Goal: Information Seeking & Learning: Learn about a topic

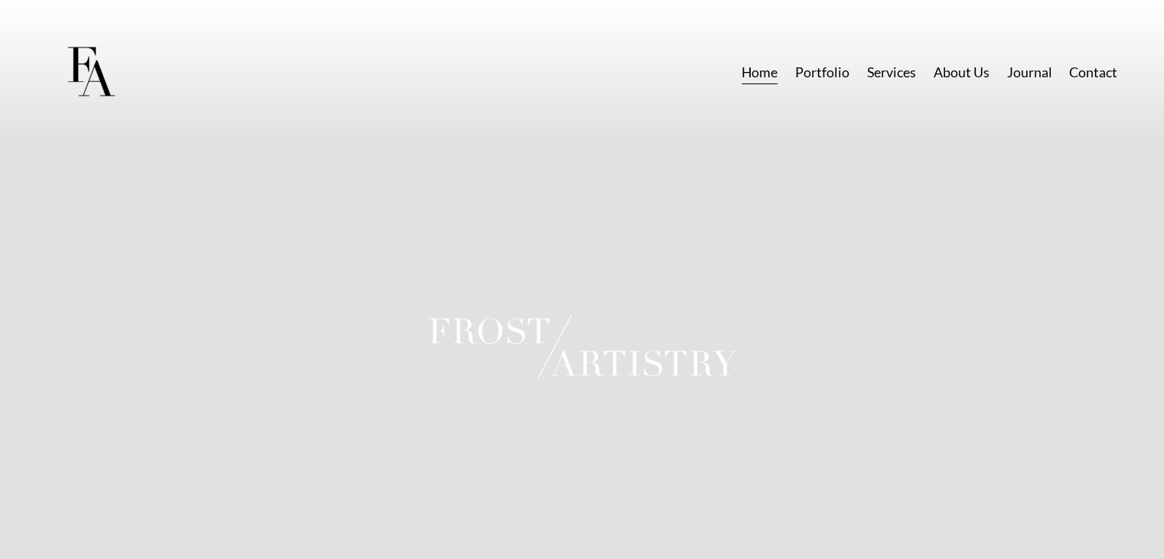
click at [885, 71] on link "Services" at bounding box center [891, 72] width 49 height 28
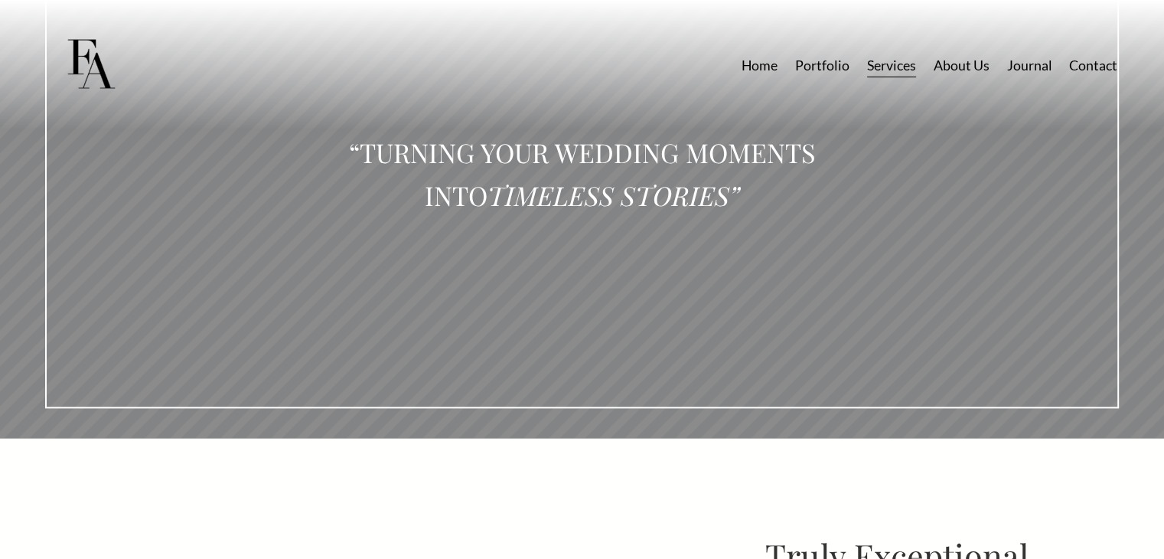
scroll to position [1898, 0]
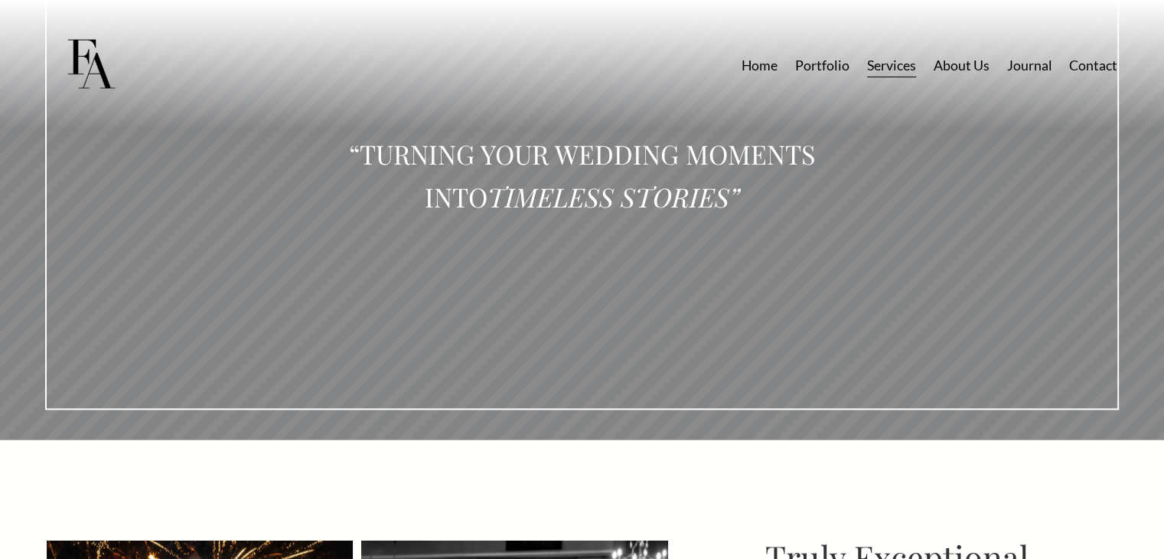
click at [810, 66] on link "Portfolio" at bounding box center [822, 65] width 54 height 28
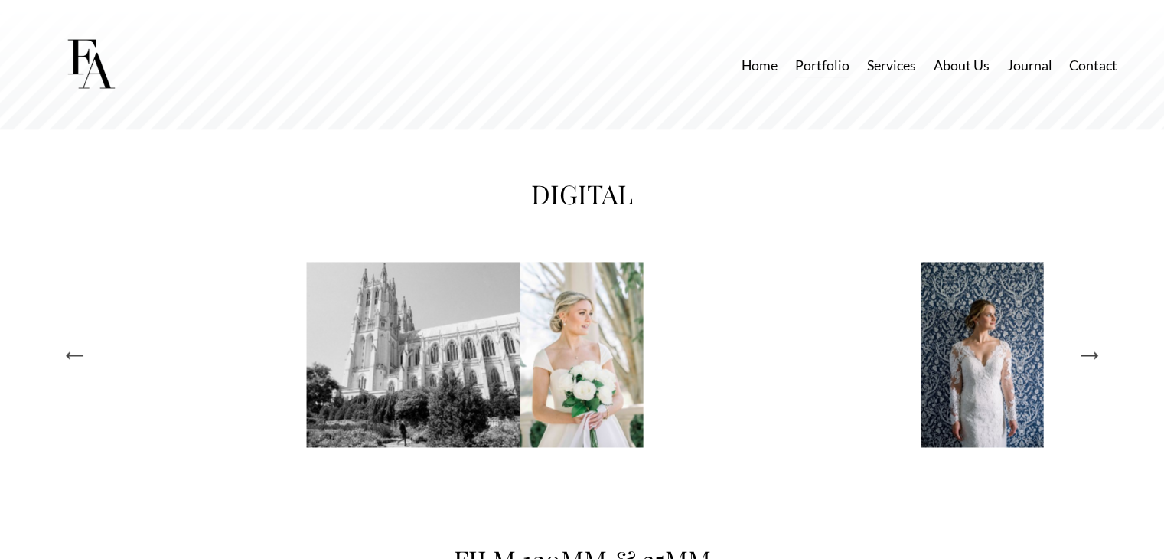
scroll to position [2451, 0]
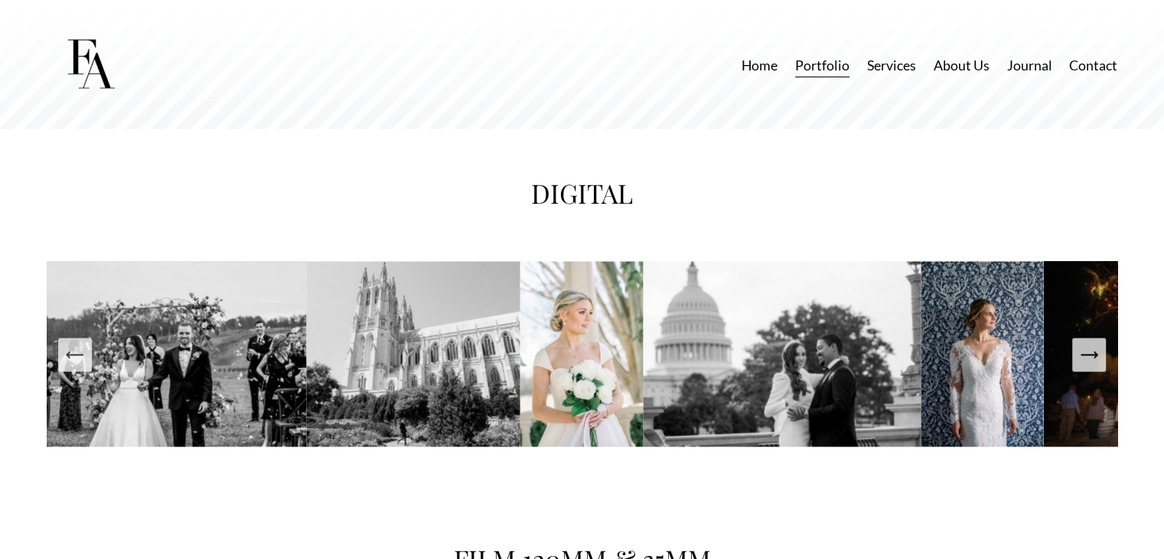
click at [1087, 365] on icon "Next Slide" at bounding box center [1088, 354] width 21 height 21
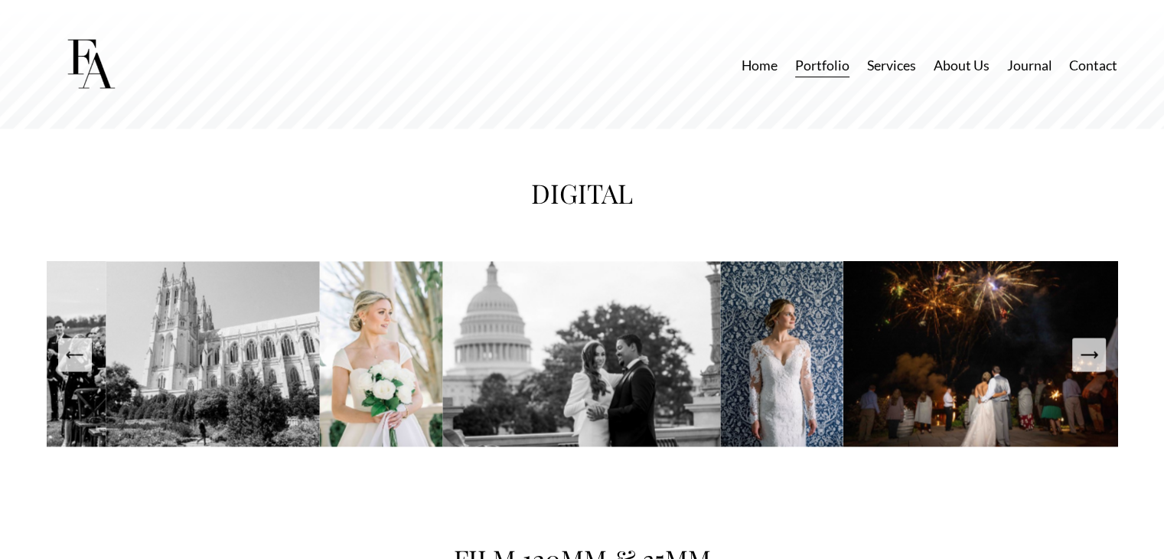
click at [1087, 365] on icon "Next Slide" at bounding box center [1088, 354] width 21 height 21
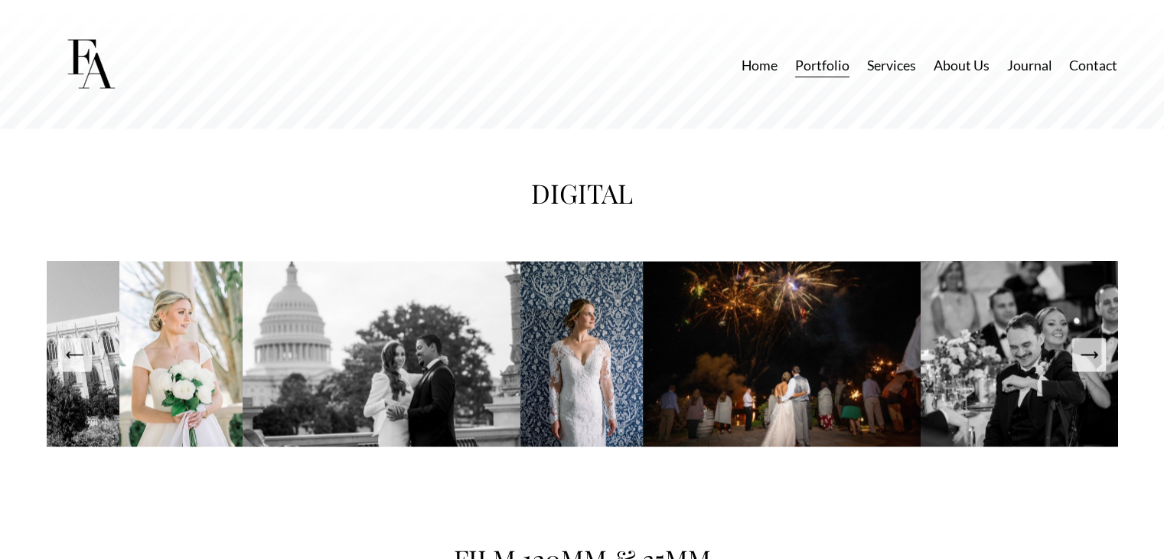
click at [1087, 365] on icon "Next Slide" at bounding box center [1088, 354] width 21 height 21
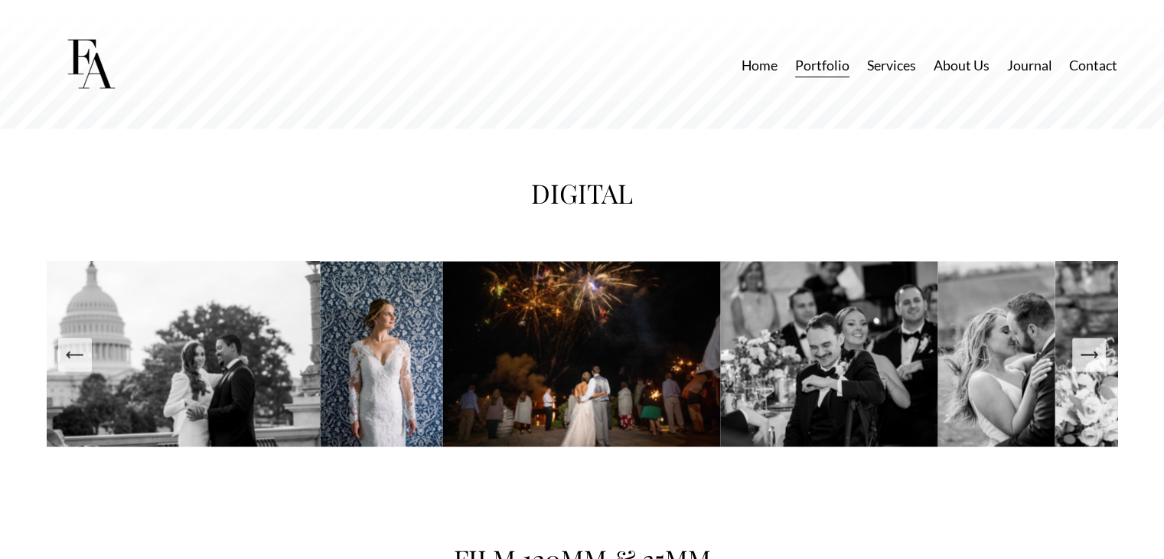
click at [1087, 365] on icon "Next Slide" at bounding box center [1088, 354] width 21 height 21
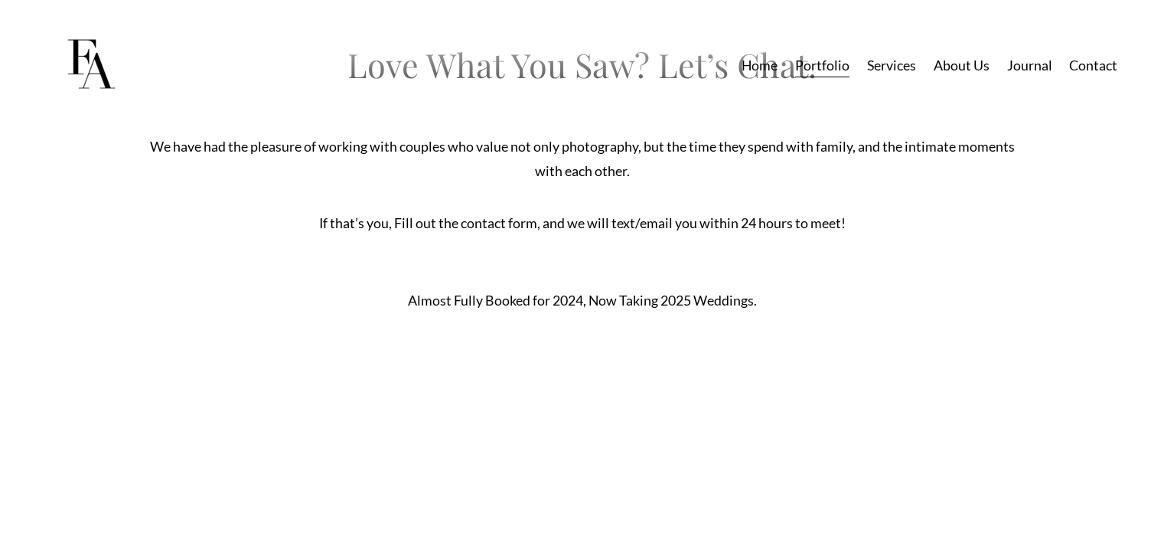
scroll to position [4631, 0]
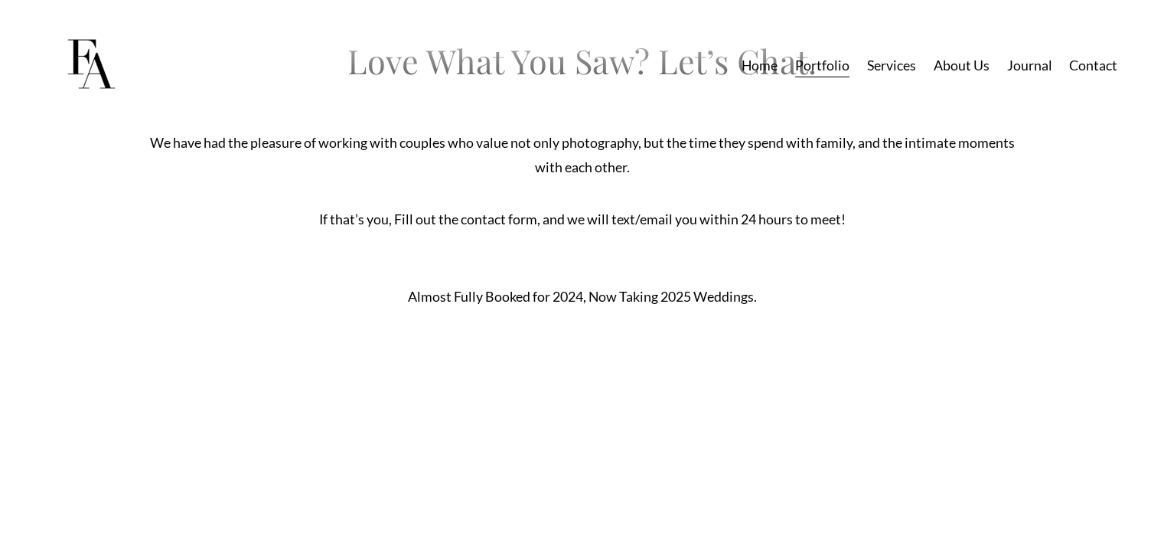
click at [958, 65] on link "About Us" at bounding box center [962, 65] width 56 height 28
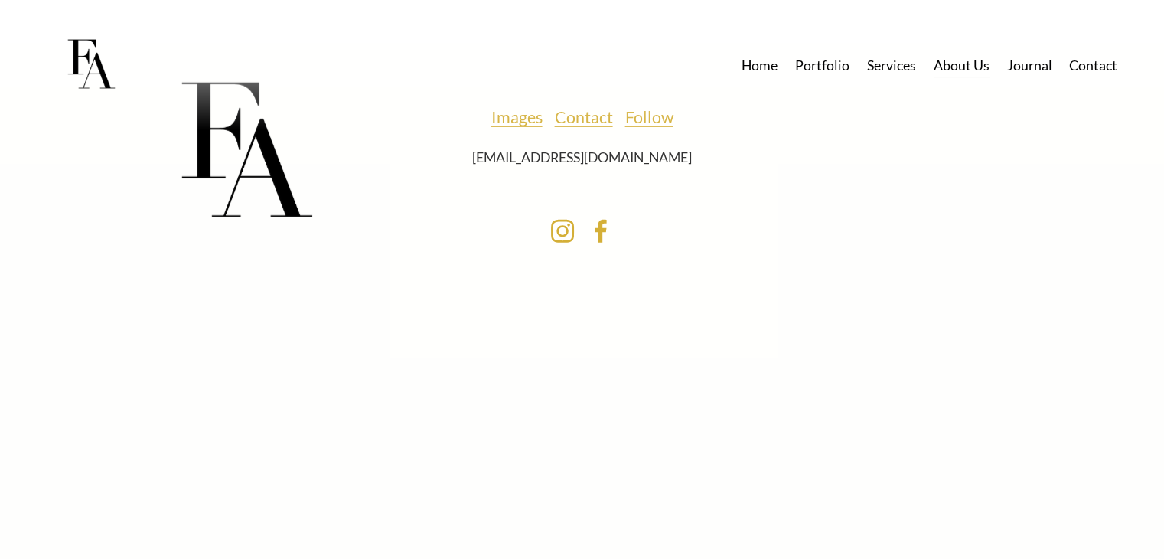
scroll to position [4725, 0]
